Goal: Transaction & Acquisition: Obtain resource

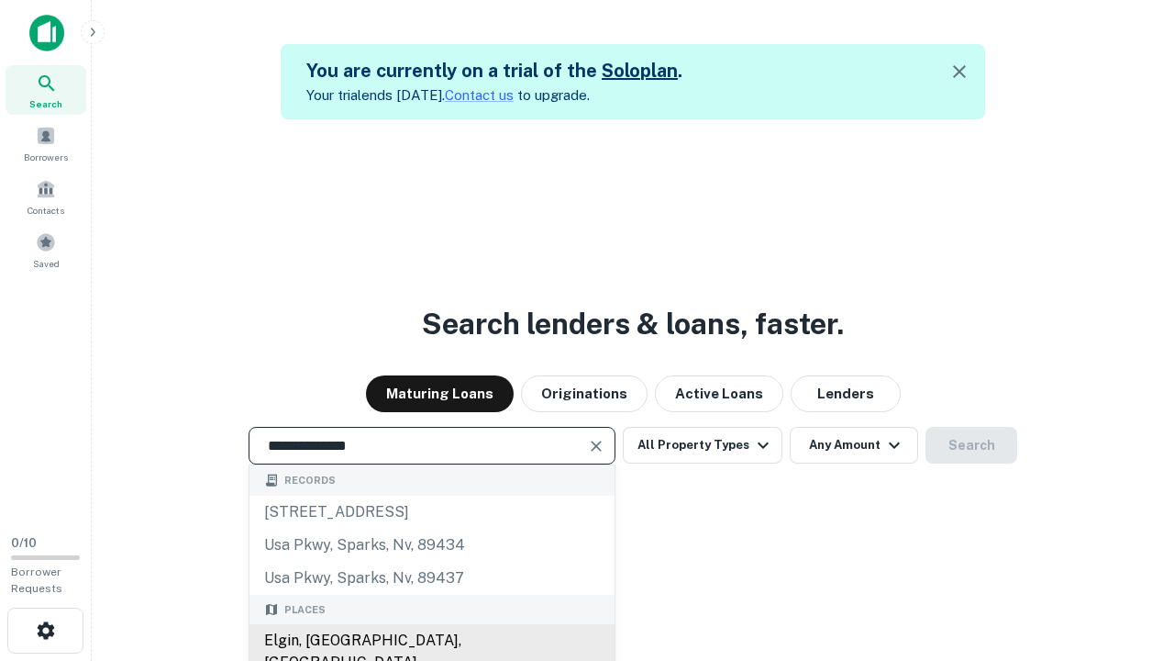
click at [431, 640] on div "Elgin, [GEOGRAPHIC_DATA], [GEOGRAPHIC_DATA]" at bounding box center [432, 651] width 365 height 55
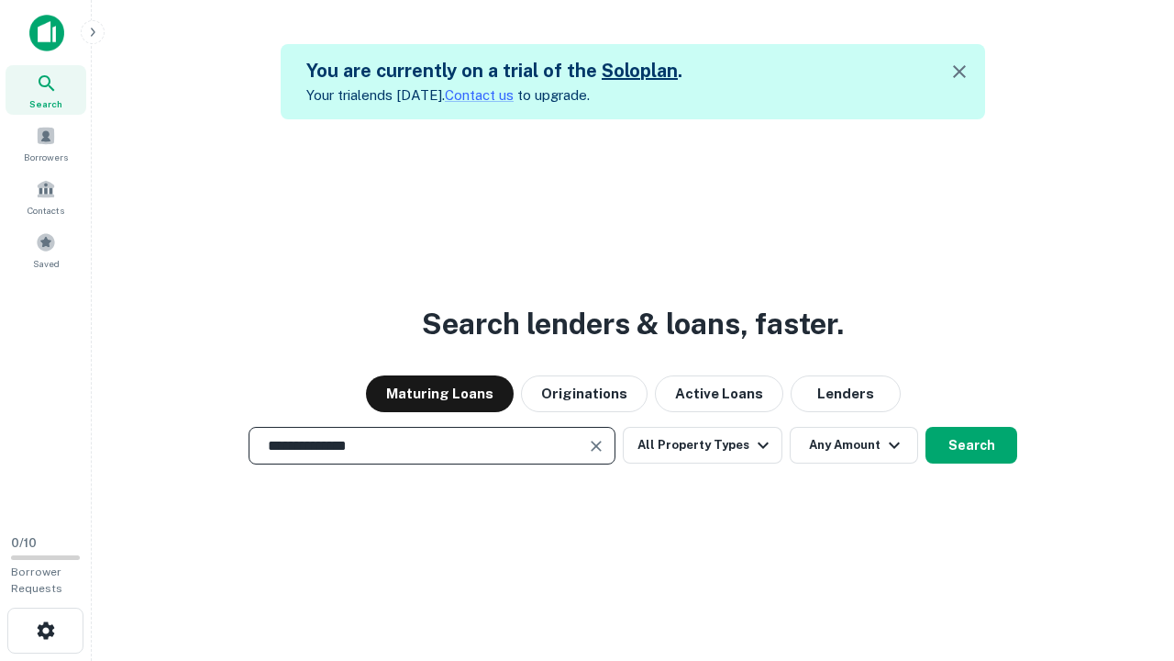
scroll to position [29, 0]
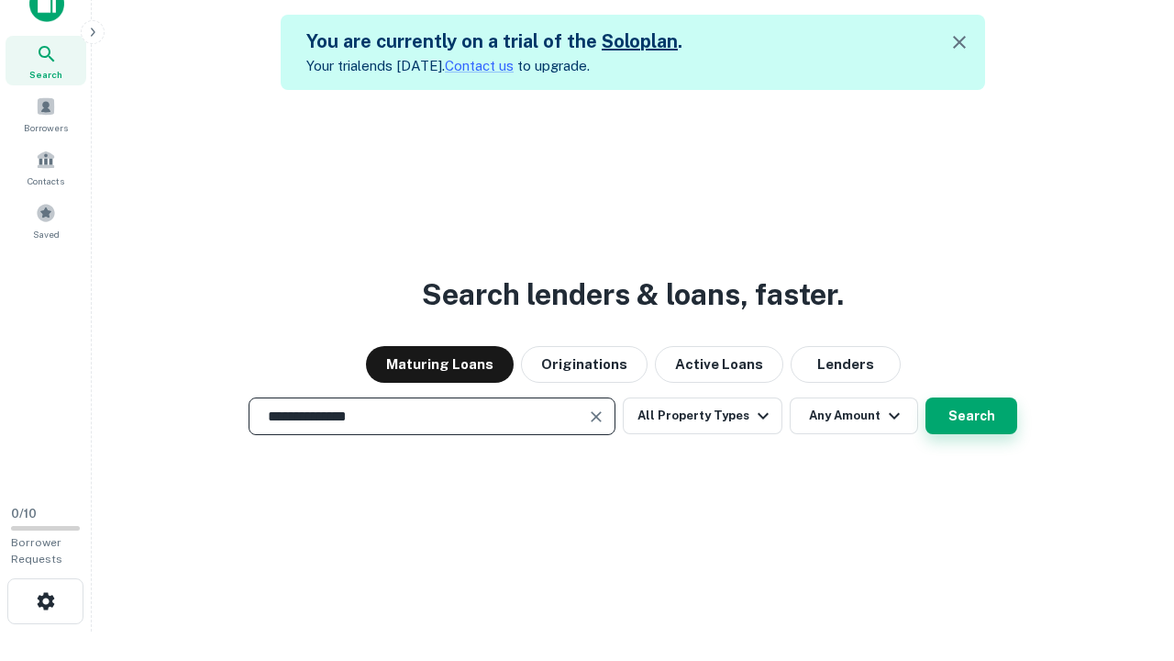
type input "**********"
click at [926, 397] on button "Search" at bounding box center [972, 415] width 92 height 37
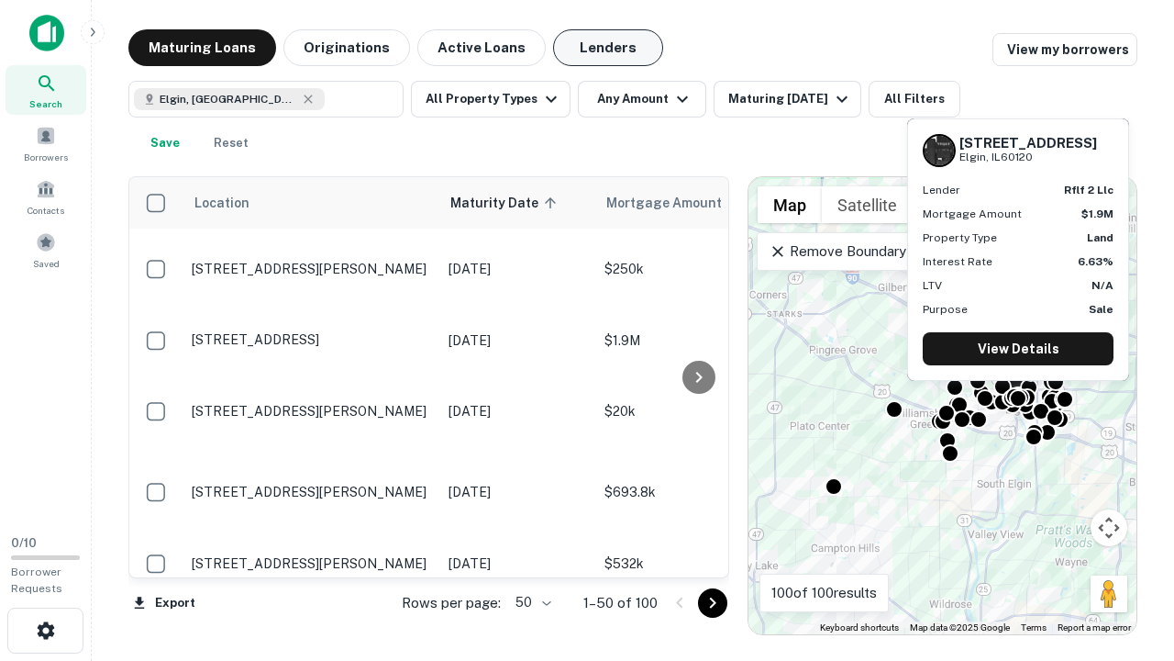
click at [608, 48] on button "Lenders" at bounding box center [608, 47] width 110 height 37
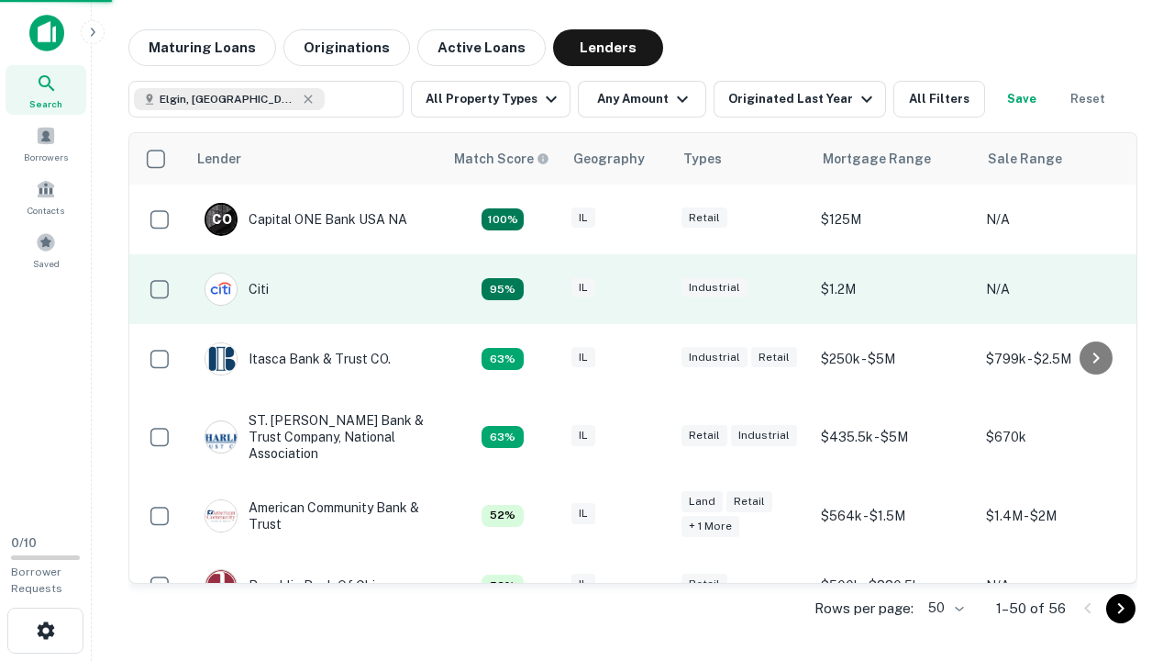
click at [651, 289] on div "IL" at bounding box center [618, 289] width 92 height 25
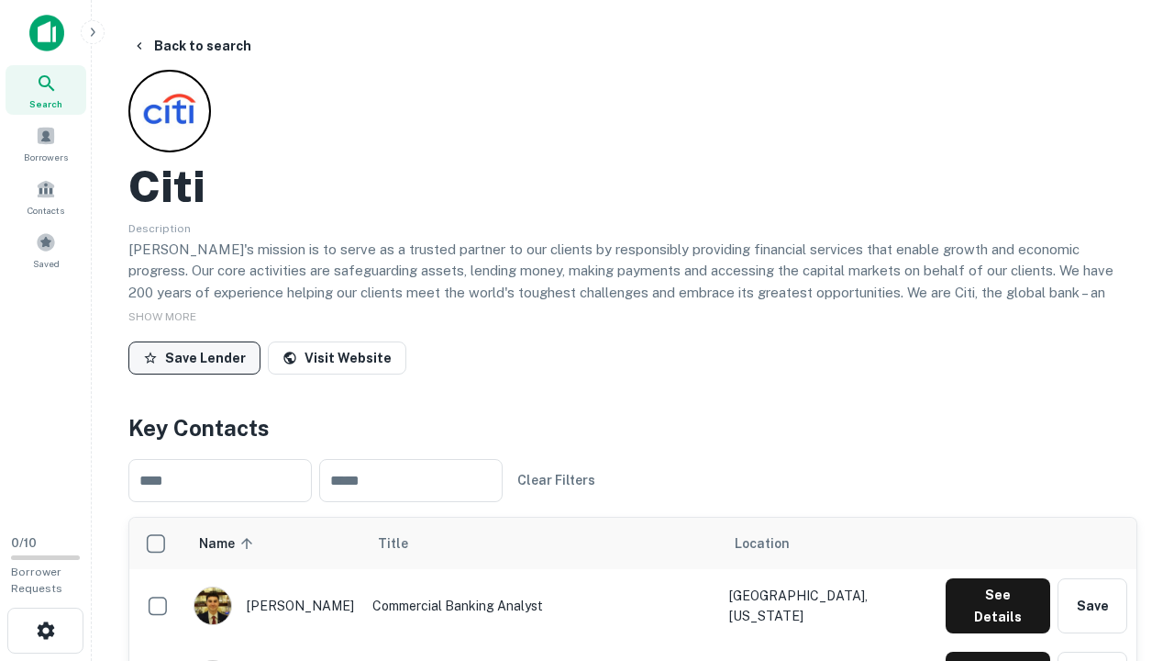
click at [194, 357] on button "Save Lender" at bounding box center [194, 357] width 132 height 33
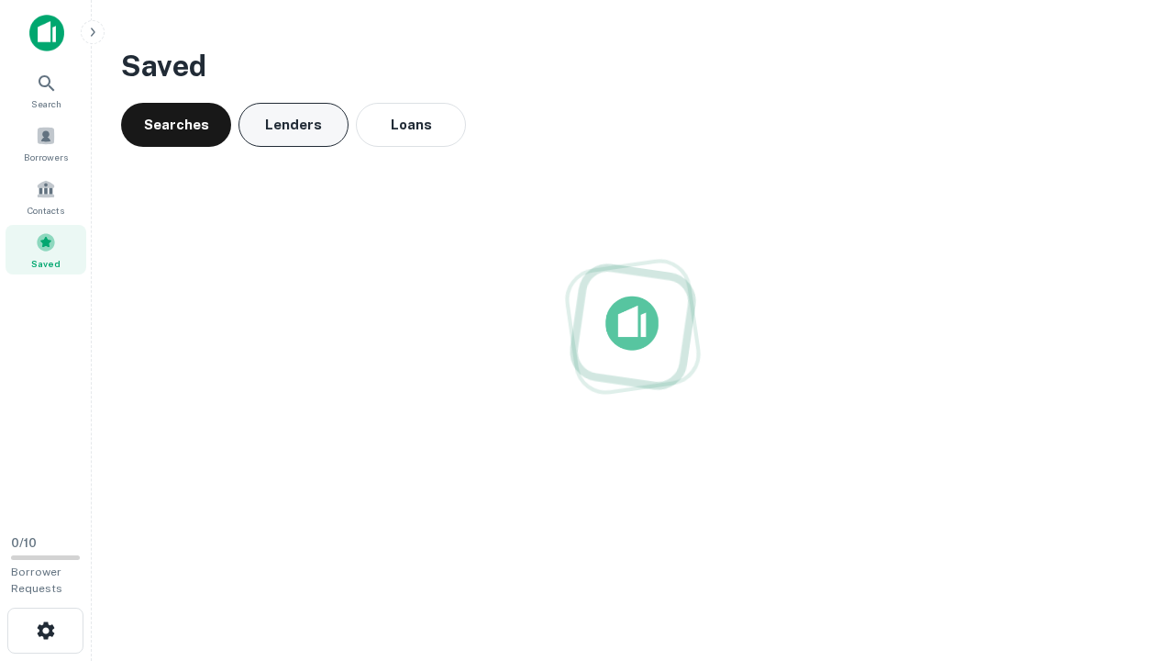
click at [294, 125] on button "Lenders" at bounding box center [294, 125] width 110 height 44
